Goal: Information Seeking & Learning: Compare options

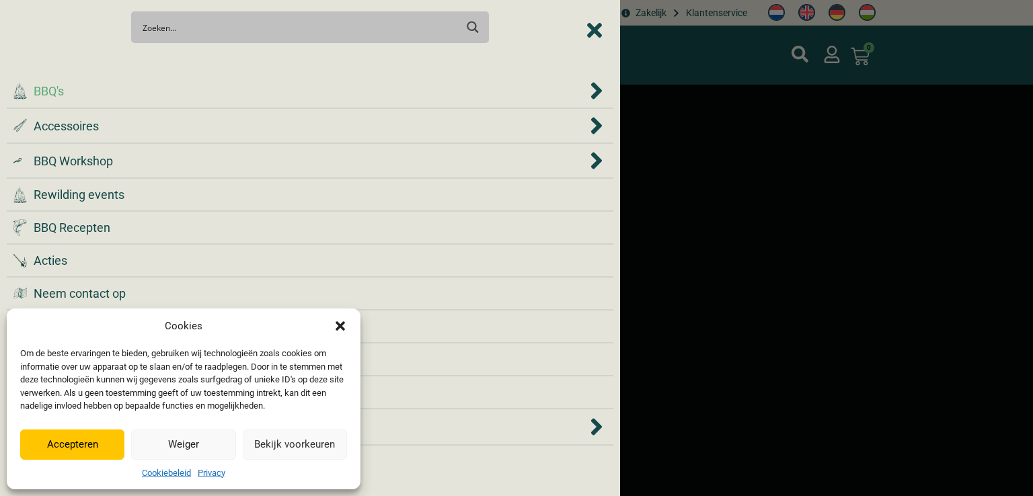
click at [110, 90] on div ".cls-1 { fill: #042e2c; } BBQ's" at bounding box center [299, 91] width 573 height 18
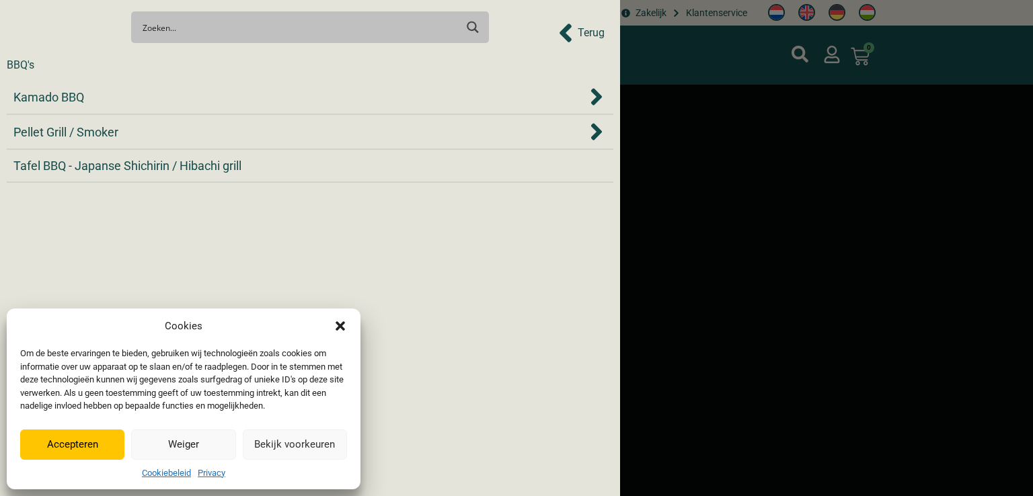
click at [81, 440] on button "Accepteren" at bounding box center [72, 445] width 104 height 30
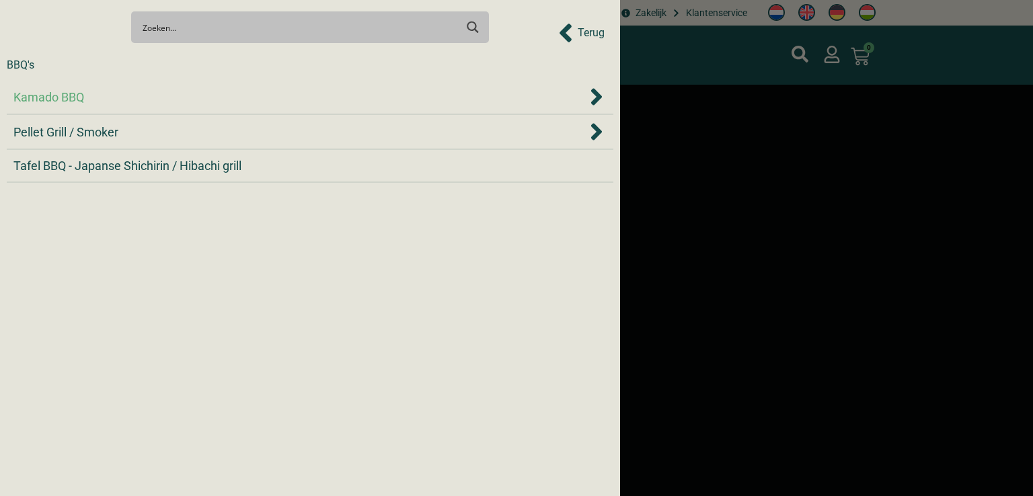
click at [202, 100] on div "Kamado BBQ" at bounding box center [299, 97] width 573 height 18
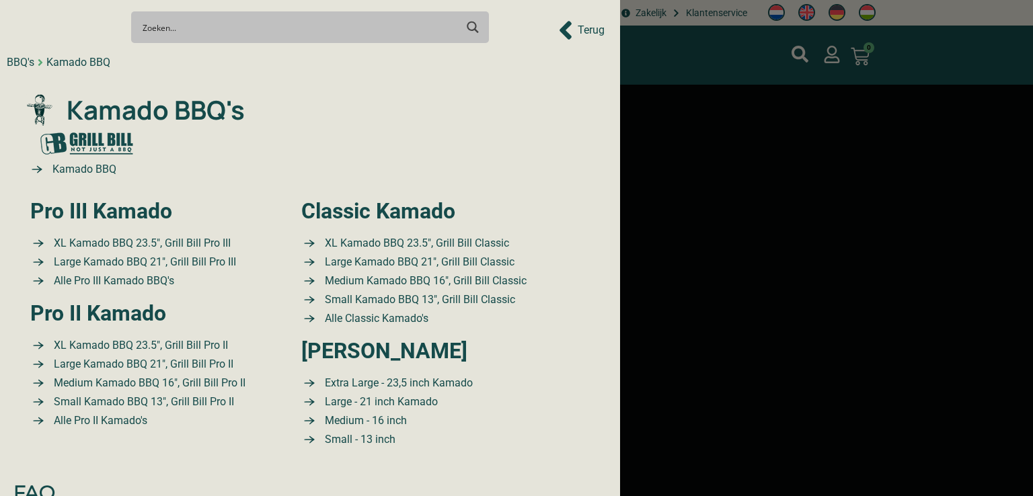
scroll to position [88, 0]
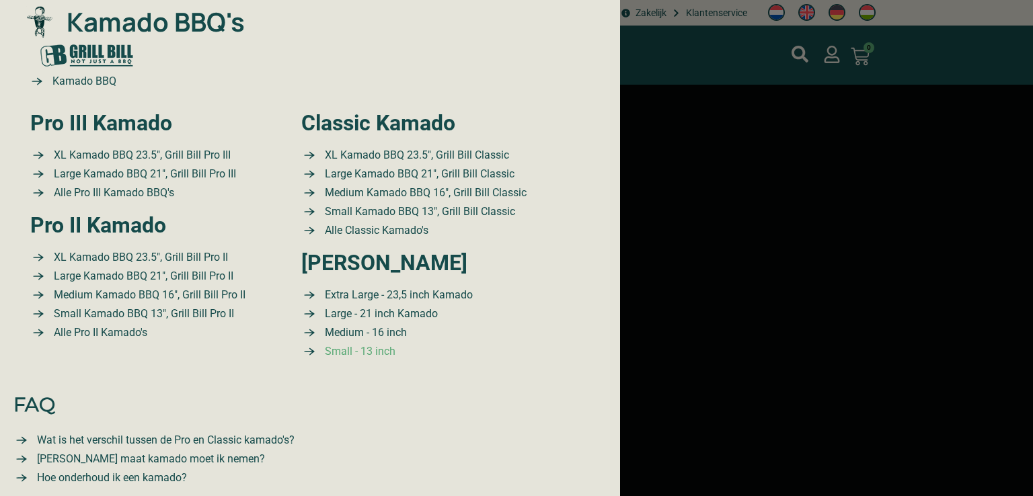
click at [360, 346] on span "Small - 13 inch" at bounding box center [358, 352] width 74 height 16
click at [381, 333] on span "Medium - 16 inch" at bounding box center [363, 333] width 85 height 16
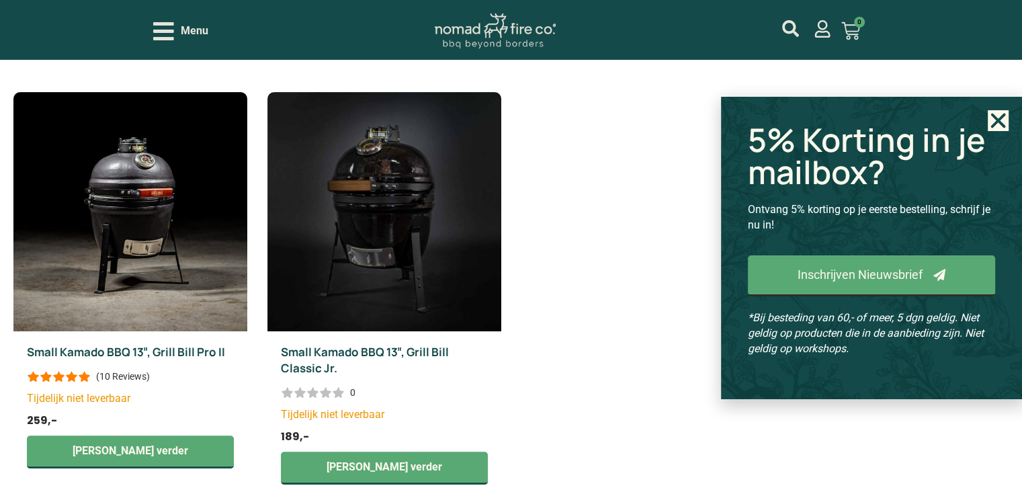
scroll to position [535, 0]
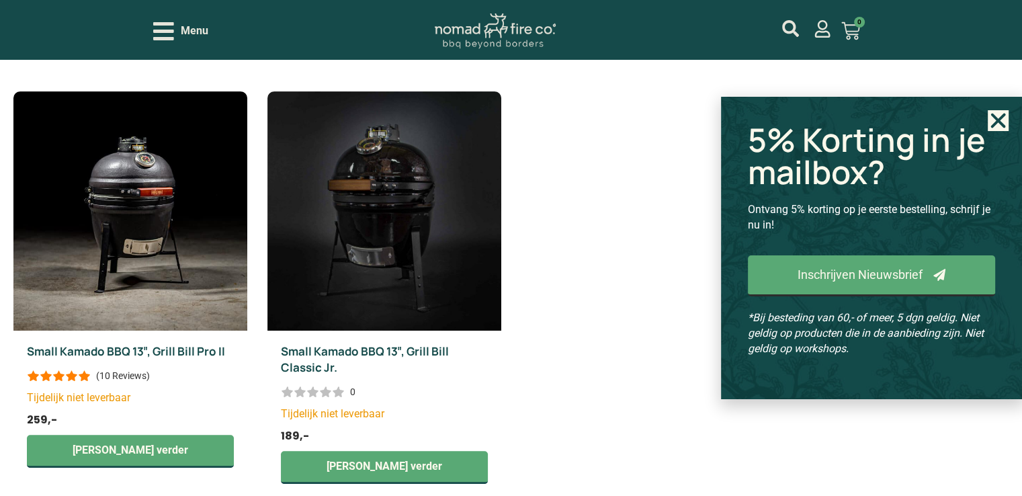
click at [998, 114] on icon "Close" at bounding box center [998, 120] width 21 height 21
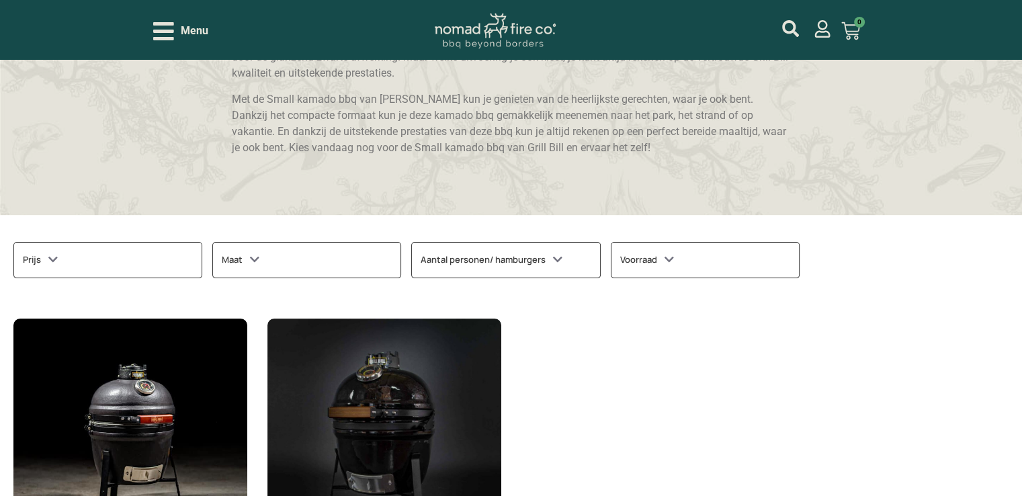
scroll to position [307, 0]
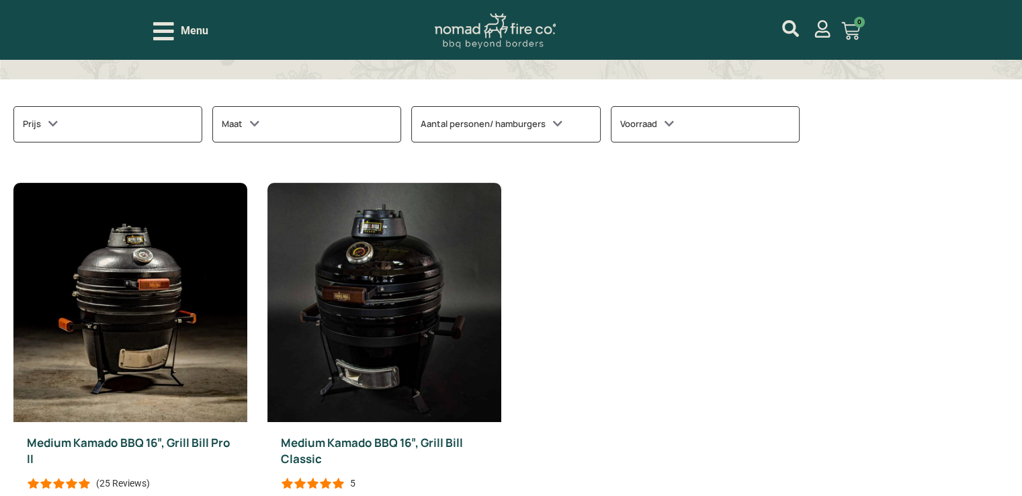
scroll to position [463, 0]
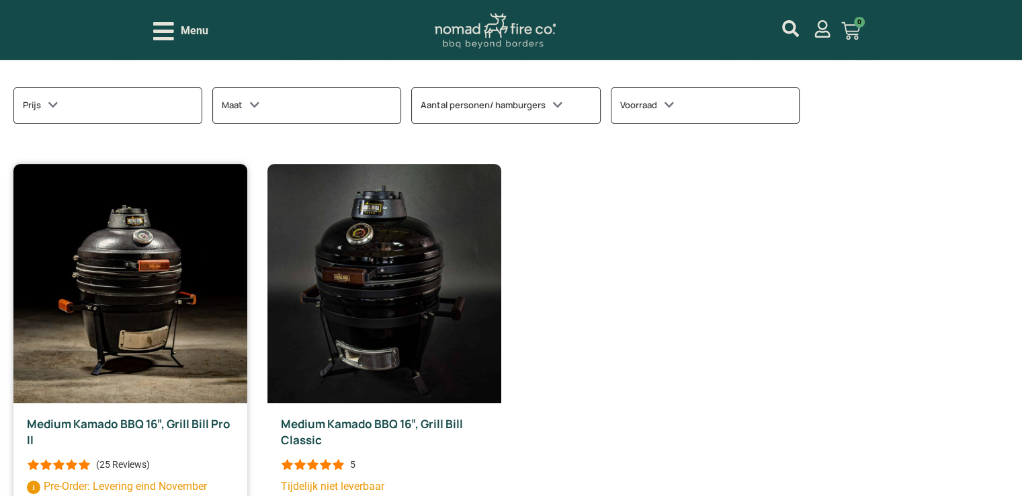
click at [214, 235] on img at bounding box center [130, 283] width 234 height 239
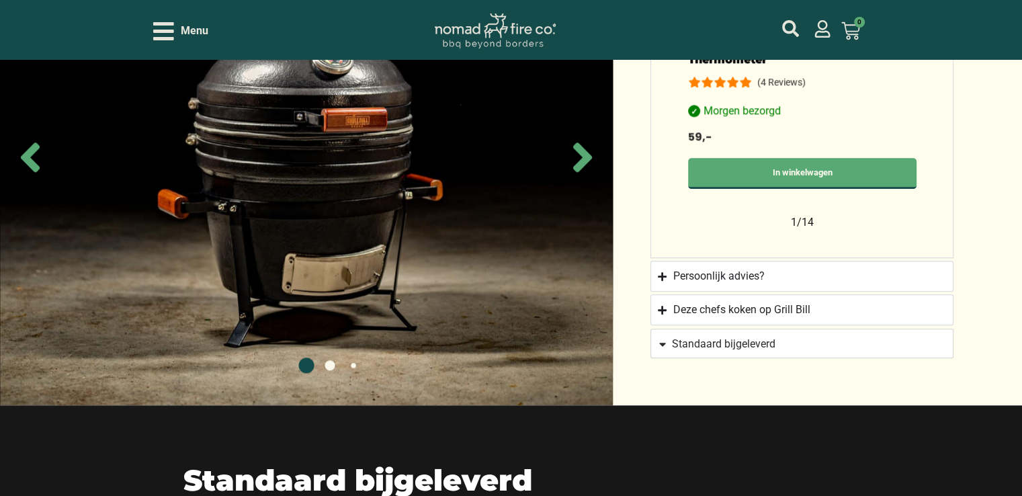
scroll to position [1269, 0]
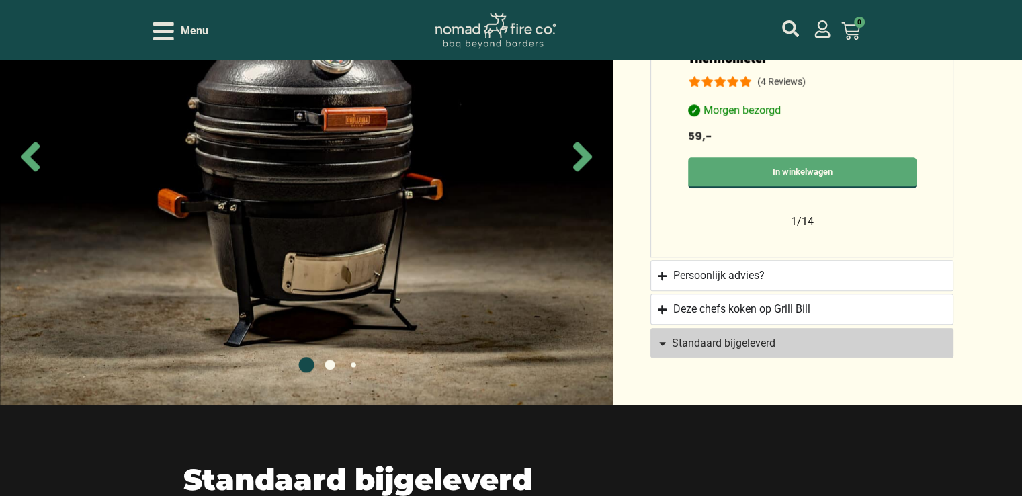
click at [707, 338] on span "Standaard bijgeleverd" at bounding box center [724, 343] width 104 height 11
